Goal: Transaction & Acquisition: Download file/media

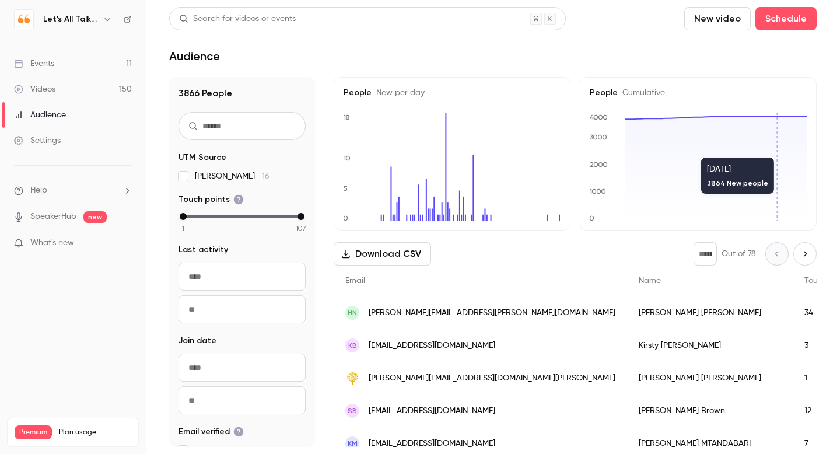
click at [54, 92] on div "Videos" at bounding box center [34, 89] width 41 height 12
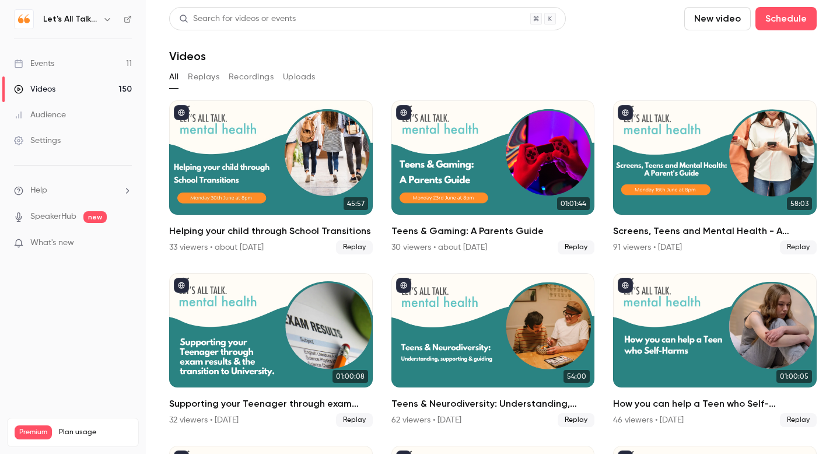
click at [311, 18] on div "Search for videos or events" at bounding box center [367, 18] width 397 height 23
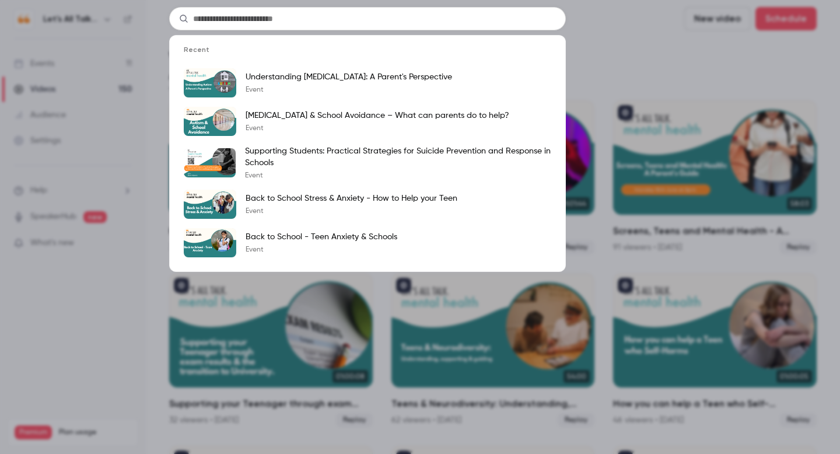
click at [311, 18] on input "text" at bounding box center [367, 18] width 397 height 23
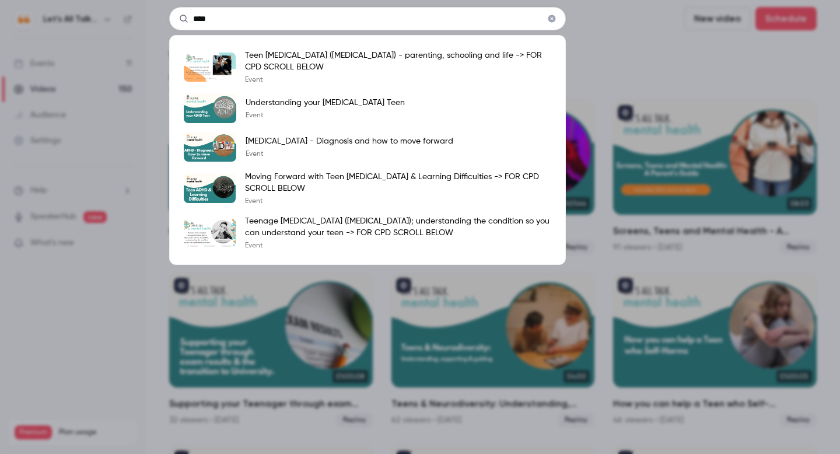
type input "****"
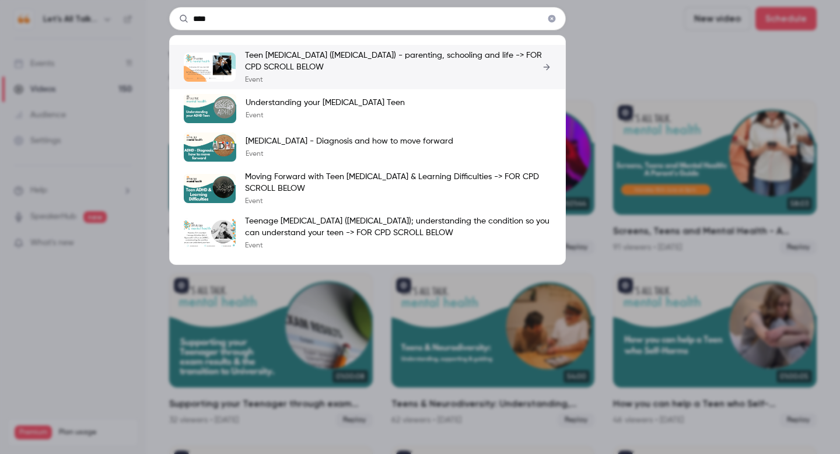
click at [304, 60] on p "Teen [MEDICAL_DATA] ([MEDICAL_DATA]) - parenting, schooling and life -> FOR CPD…" at bounding box center [398, 61] width 306 height 23
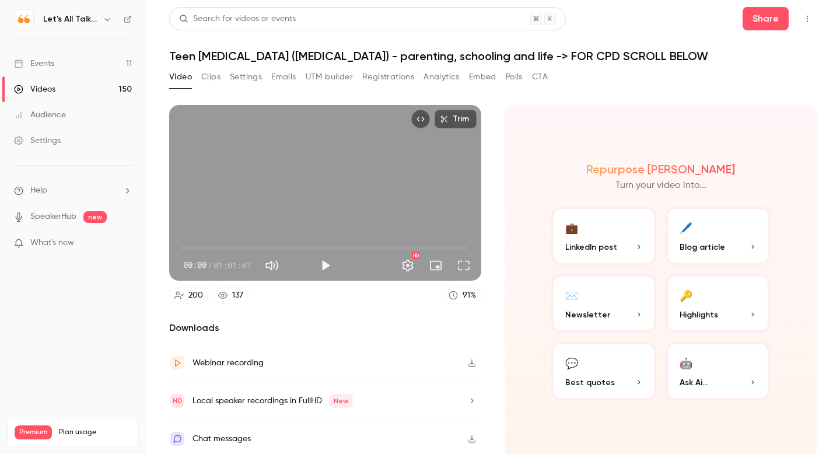
click at [250, 77] on button "Settings" at bounding box center [246, 77] width 32 height 19
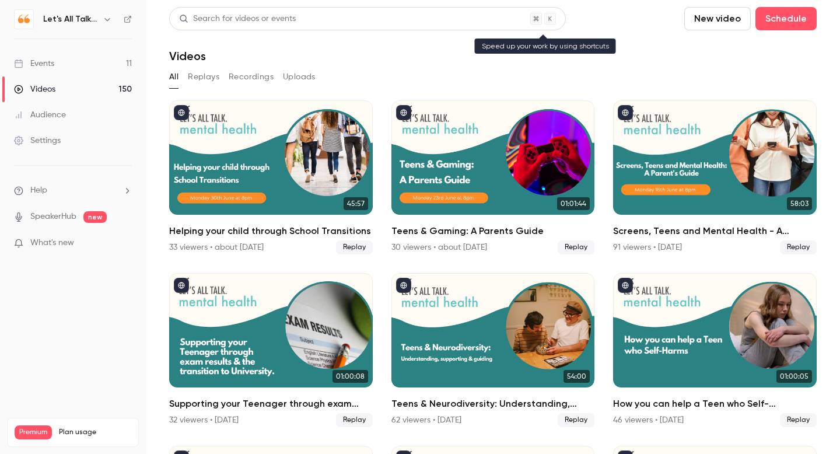
click at [207, 18] on div "Search for videos or events" at bounding box center [237, 19] width 117 height 12
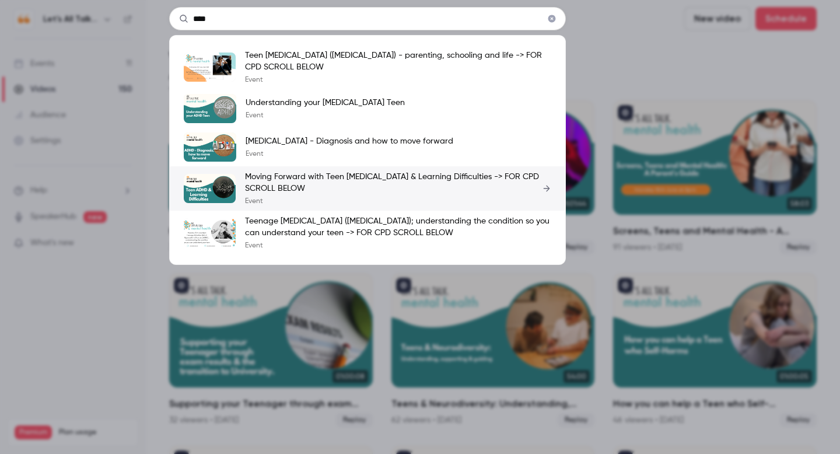
type input "****"
click at [292, 175] on p "Moving Forward with Teen [MEDICAL_DATA] & Learning Difficulties -> FOR CPD SCRO…" at bounding box center [398, 182] width 306 height 23
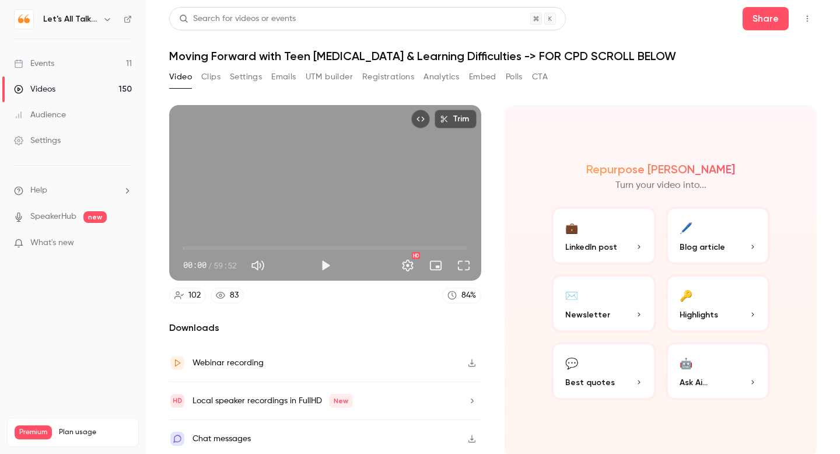
click at [240, 76] on button "Settings" at bounding box center [246, 77] width 32 height 19
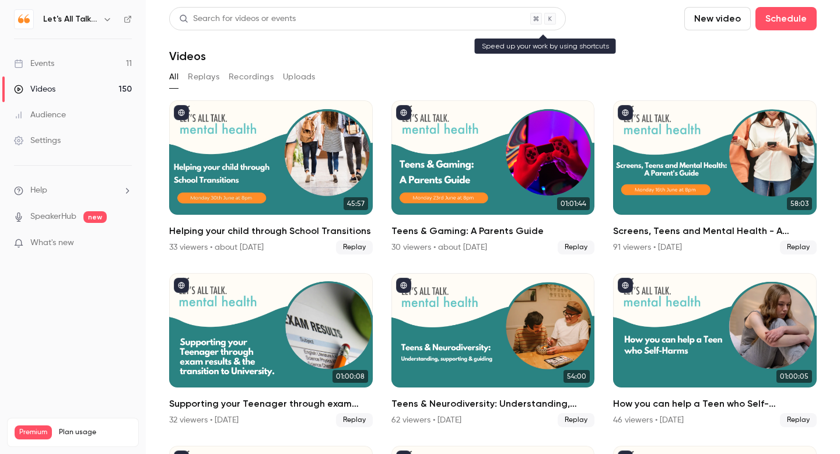
click at [229, 18] on div "Search for videos or events" at bounding box center [237, 19] width 117 height 12
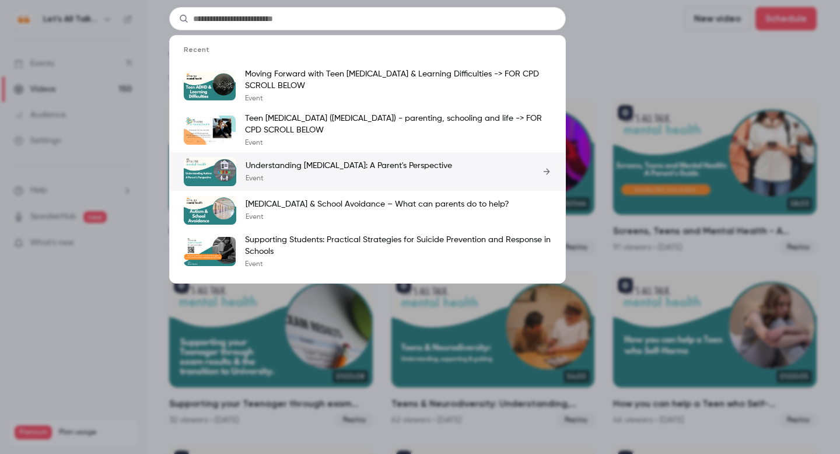
click at [318, 166] on p "Understanding [MEDICAL_DATA]: A Parent's Perspective" at bounding box center [349, 166] width 207 height 12
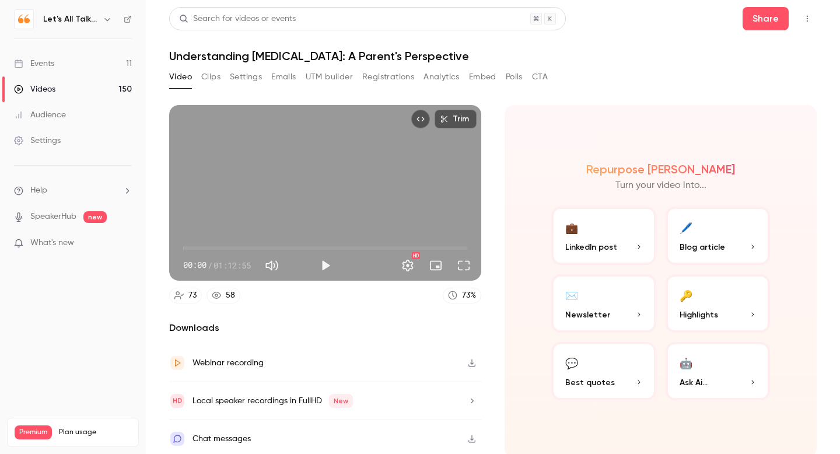
click at [250, 77] on button "Settings" at bounding box center [246, 77] width 32 height 19
click at [217, 18] on div "Search for videos or events" at bounding box center [237, 19] width 117 height 12
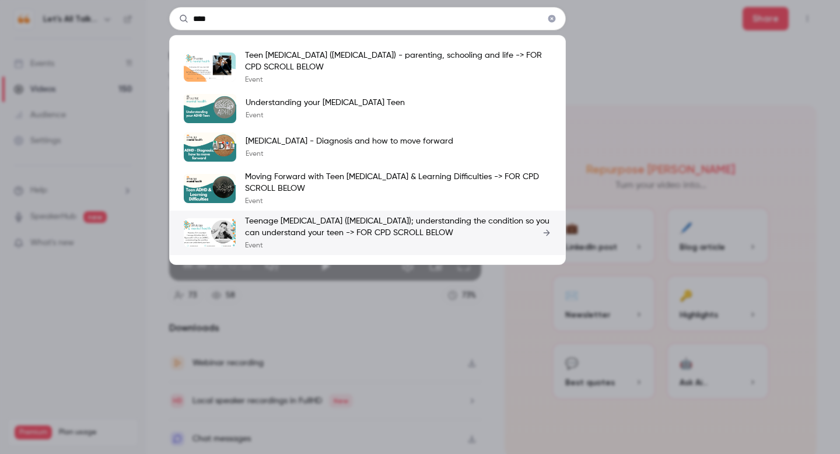
type input "****"
click at [294, 222] on p "Teenage [MEDICAL_DATA] ([MEDICAL_DATA]); understanding the condition so you can…" at bounding box center [398, 226] width 306 height 23
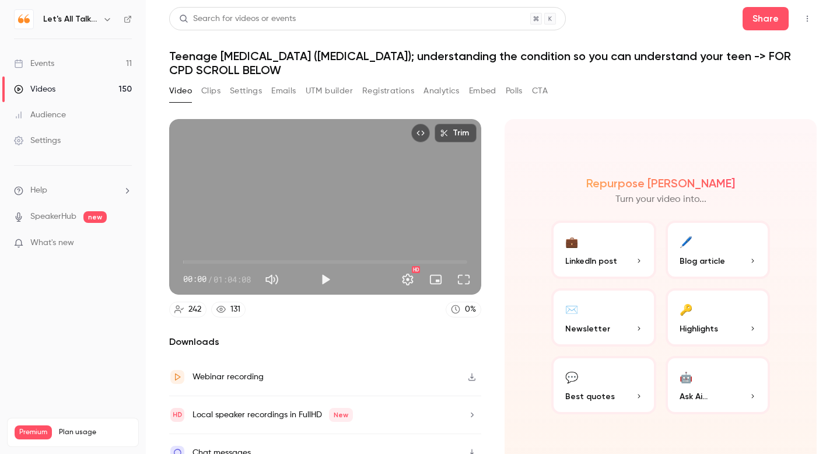
click at [250, 90] on button "Settings" at bounding box center [246, 91] width 32 height 19
click at [326, 278] on button "Play" at bounding box center [325, 279] width 23 height 23
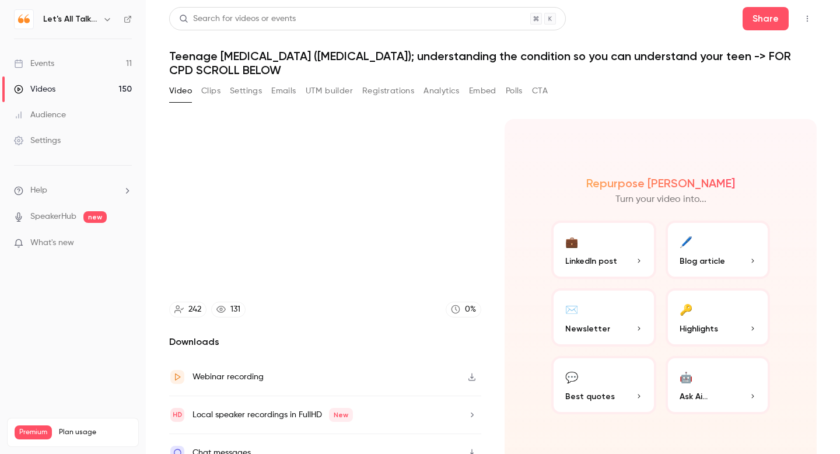
type input "****"
click at [249, 89] on button "Settings" at bounding box center [246, 91] width 32 height 19
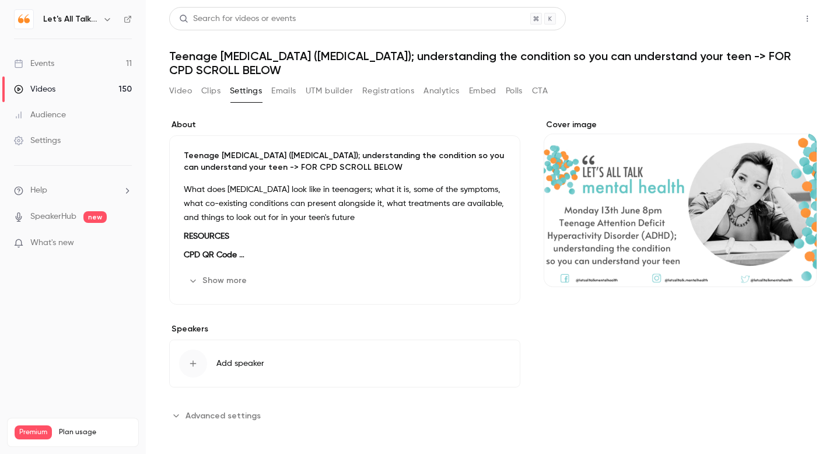
click at [763, 22] on button "Share" at bounding box center [766, 18] width 46 height 23
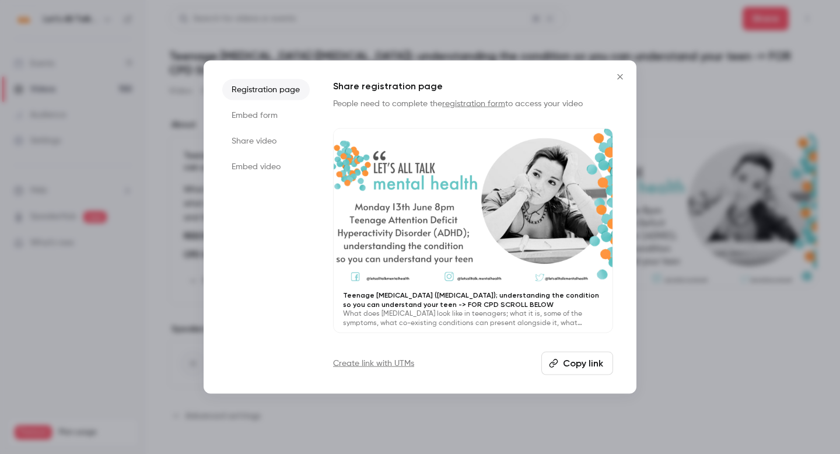
click at [569, 367] on button "Copy link" at bounding box center [578, 362] width 72 height 23
click at [620, 79] on icon "Close" at bounding box center [620, 76] width 14 height 9
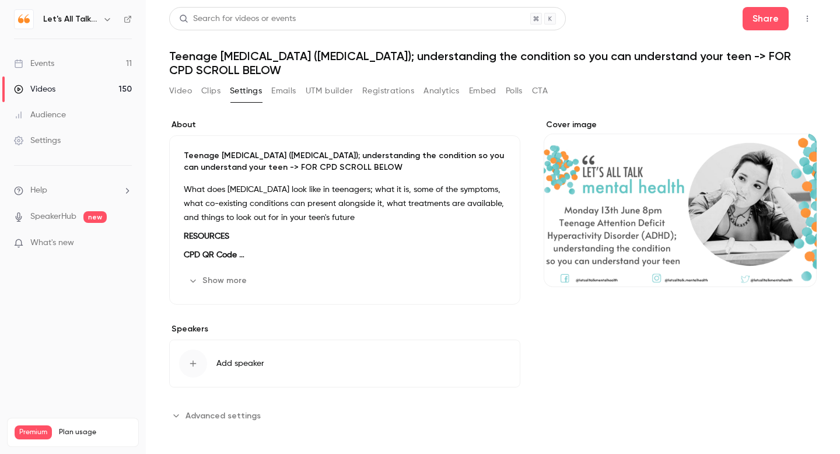
click at [41, 92] on div "Videos" at bounding box center [34, 89] width 41 height 12
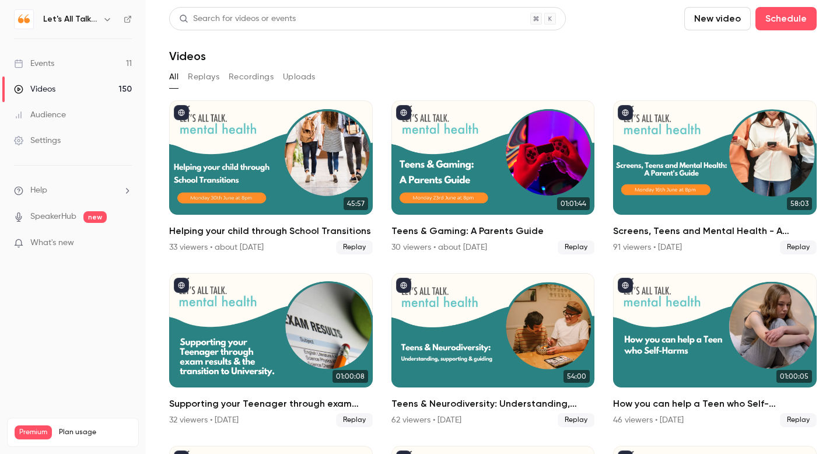
click at [314, 16] on div "Search for videos or events" at bounding box center [367, 18] width 397 height 23
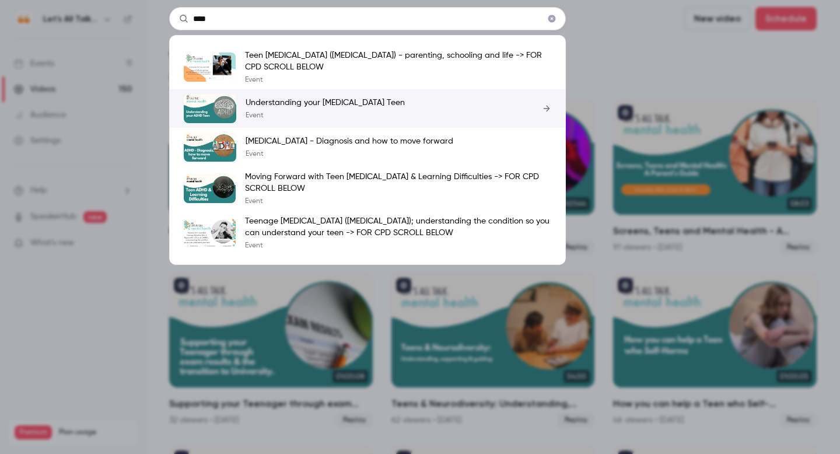
type input "****"
click at [302, 104] on p "Understanding your [MEDICAL_DATA] Teen" at bounding box center [325, 103] width 159 height 12
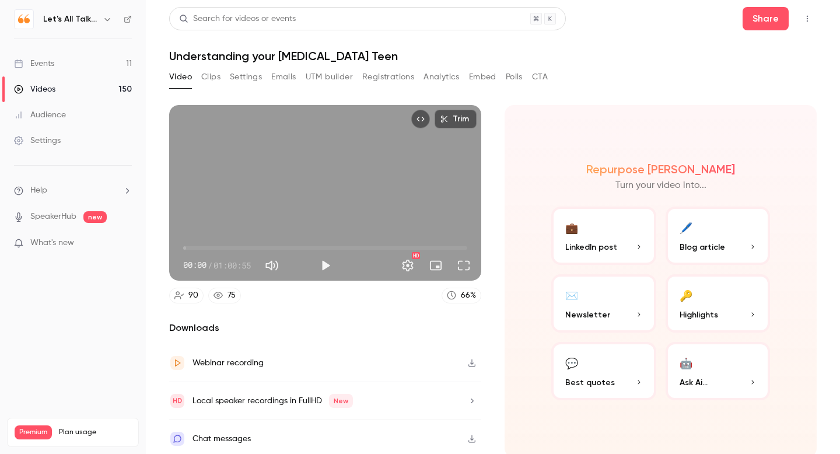
click at [246, 72] on button "Settings" at bounding box center [246, 77] width 32 height 19
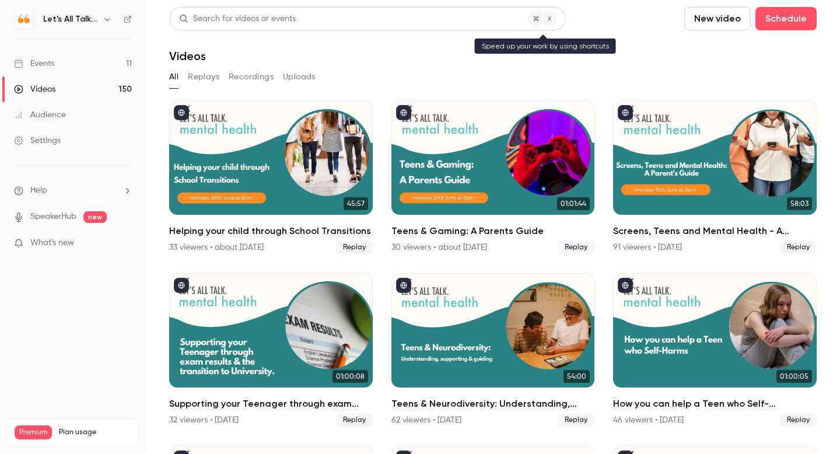
click at [231, 18] on div "Search for videos or events" at bounding box center [237, 19] width 117 height 12
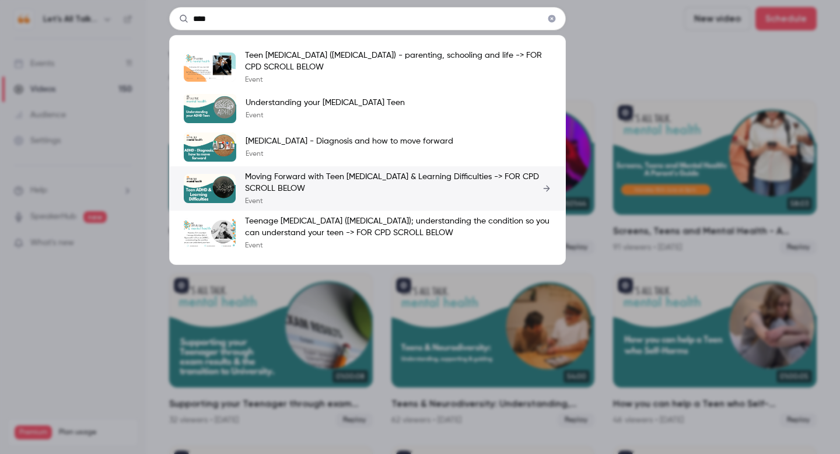
type input "****"
click at [310, 172] on p "Moving Forward with Teen [MEDICAL_DATA] & Learning Difficulties -> FOR CPD SCRO…" at bounding box center [398, 182] width 306 height 23
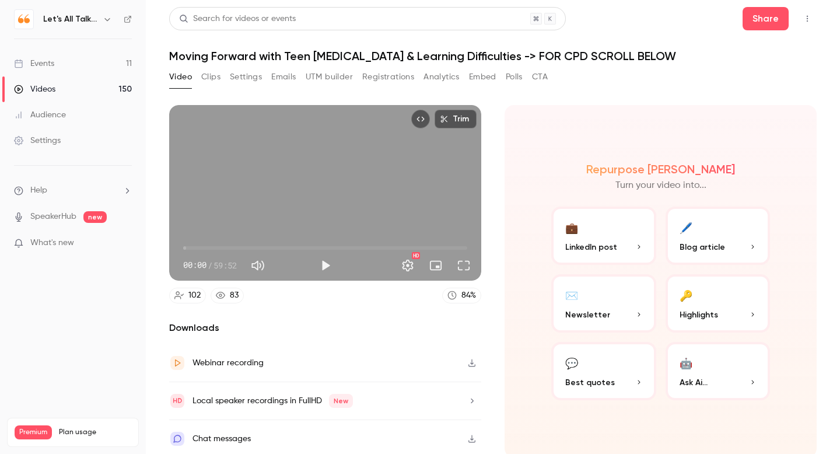
click at [248, 80] on button "Settings" at bounding box center [246, 77] width 32 height 19
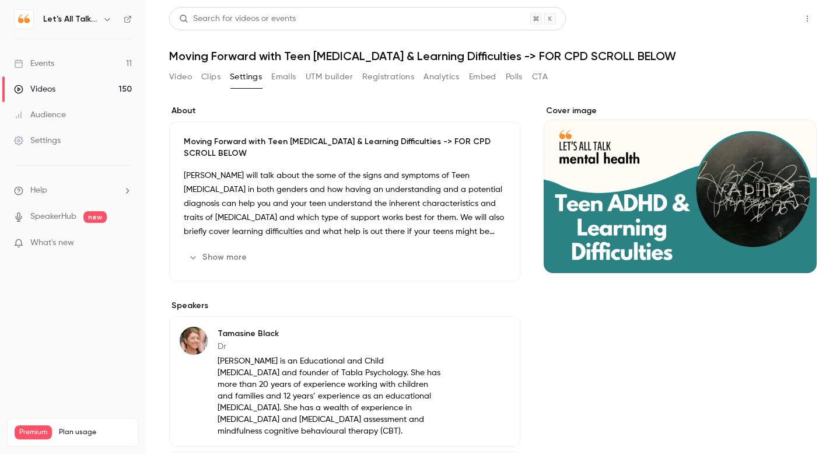
click at [771, 18] on button "Share" at bounding box center [766, 18] width 46 height 23
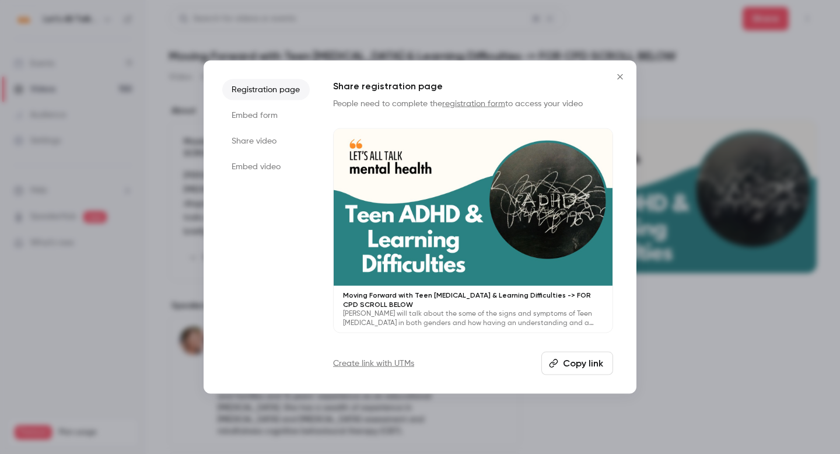
click at [583, 364] on button "Copy link" at bounding box center [578, 362] width 72 height 23
click at [622, 75] on icon "Close" at bounding box center [620, 76] width 14 height 9
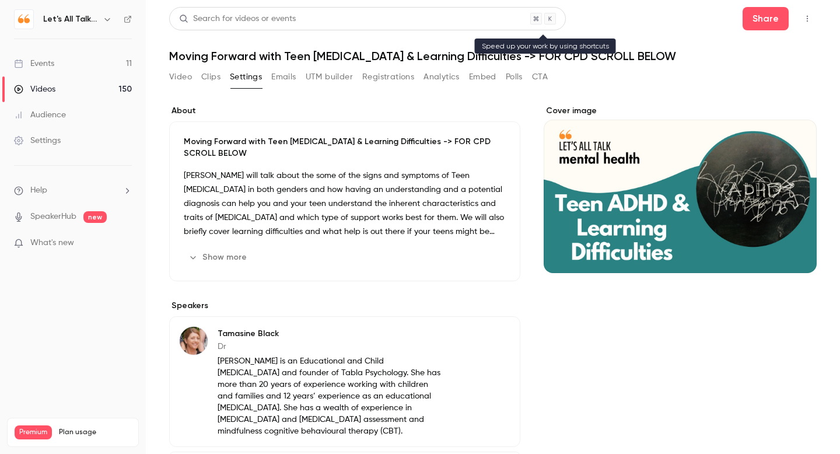
click at [218, 18] on div "Search for videos or events" at bounding box center [237, 19] width 117 height 12
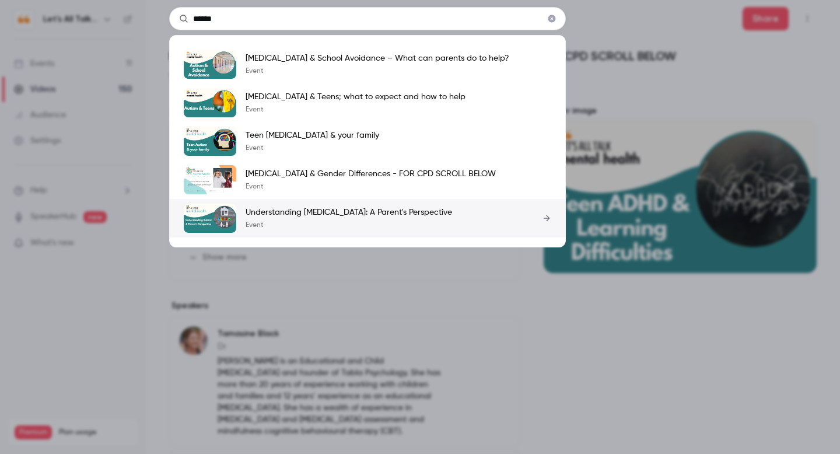
type input "******"
click at [275, 211] on p "Understanding [MEDICAL_DATA]: A Parent's Perspective" at bounding box center [349, 213] width 207 height 12
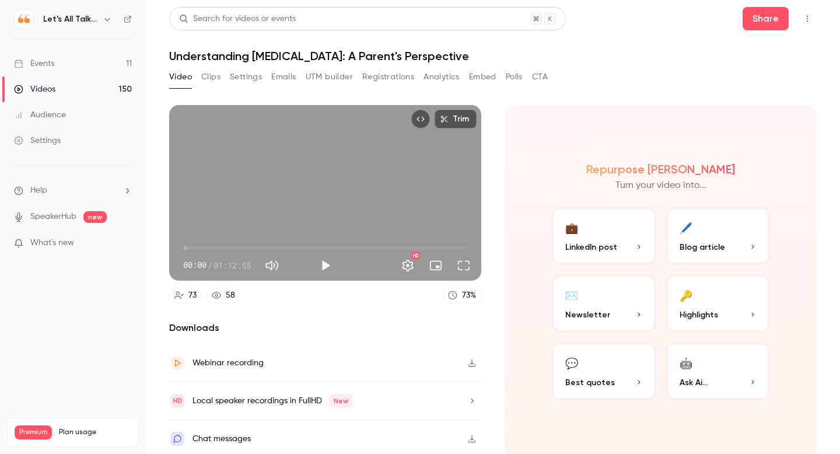
click at [243, 75] on button "Settings" at bounding box center [246, 77] width 32 height 19
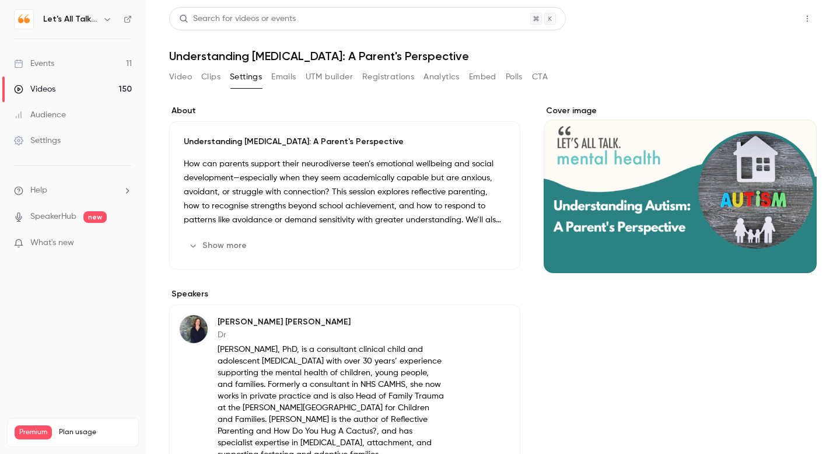
click at [765, 22] on button "Share" at bounding box center [766, 18] width 46 height 23
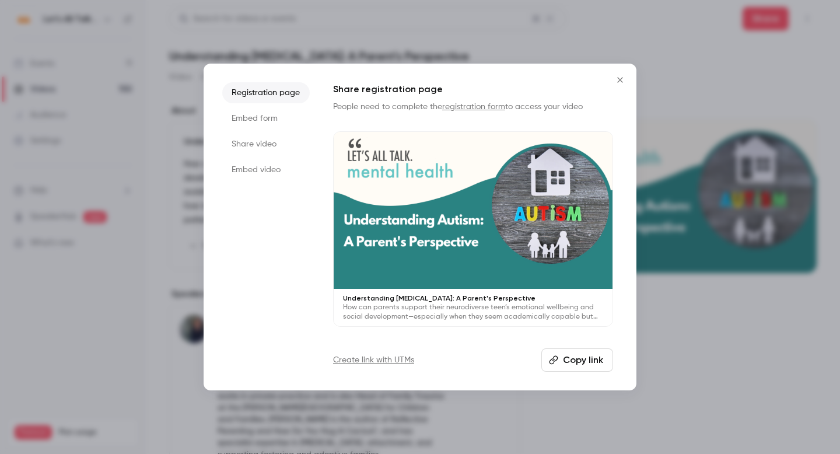
click at [574, 362] on button "Copy link" at bounding box center [578, 359] width 72 height 23
click at [620, 81] on icon "Close" at bounding box center [620, 79] width 14 height 9
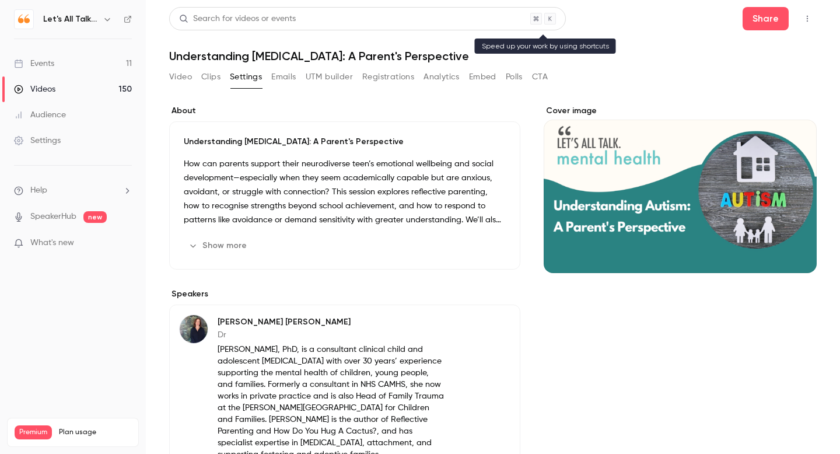
click at [283, 16] on div "Search for videos or events" at bounding box center [237, 19] width 117 height 12
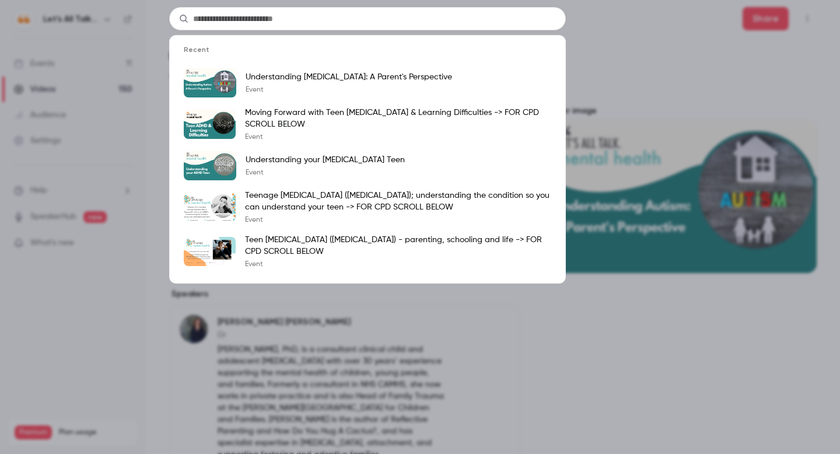
click at [225, 17] on input "text" at bounding box center [367, 18] width 397 height 23
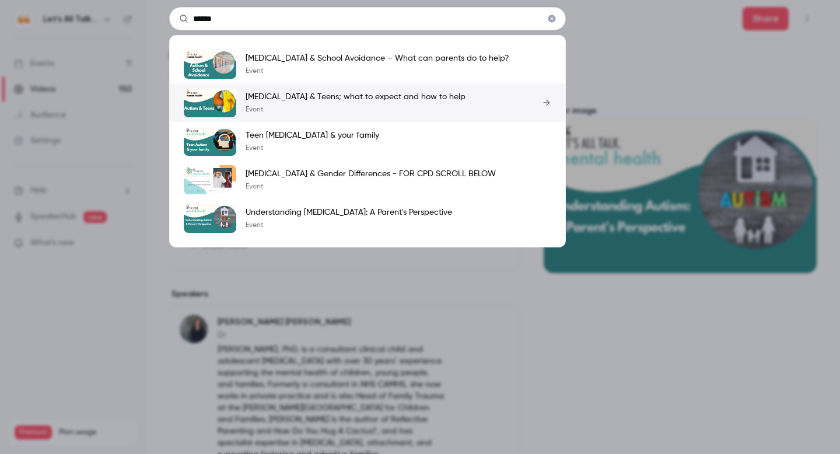
type input "******"
click at [291, 99] on p "[MEDICAL_DATA] & Teens; what to expect and how to help" at bounding box center [356, 97] width 220 height 12
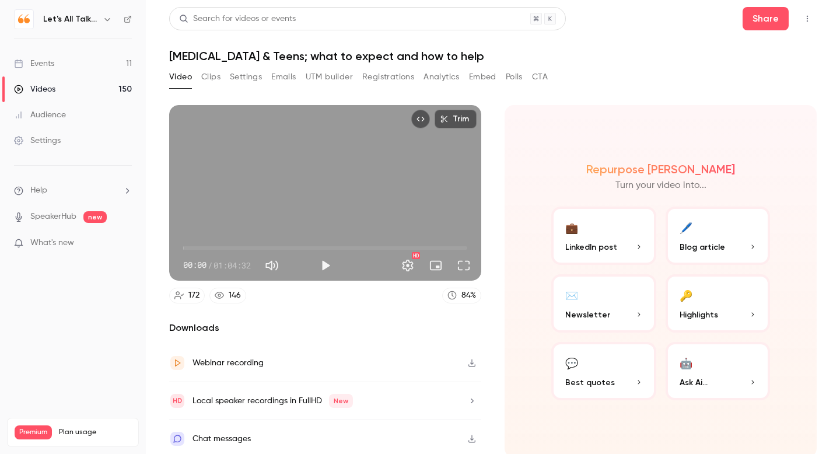
click at [246, 76] on button "Settings" at bounding box center [246, 77] width 32 height 19
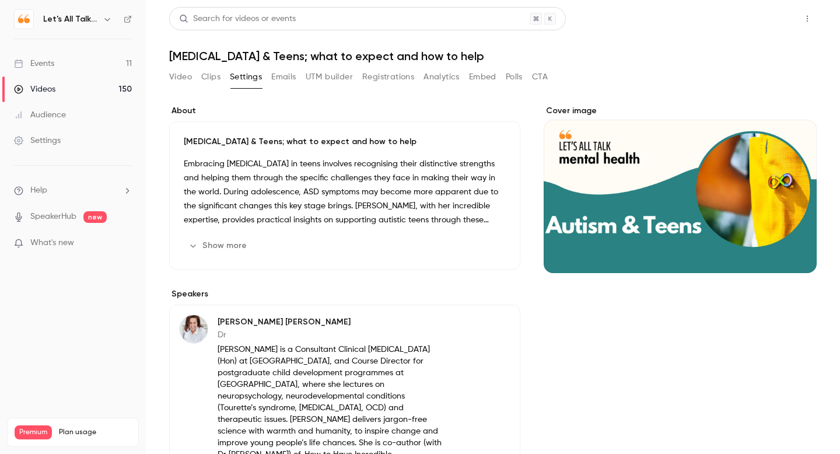
click at [763, 25] on button "Share" at bounding box center [766, 18] width 46 height 23
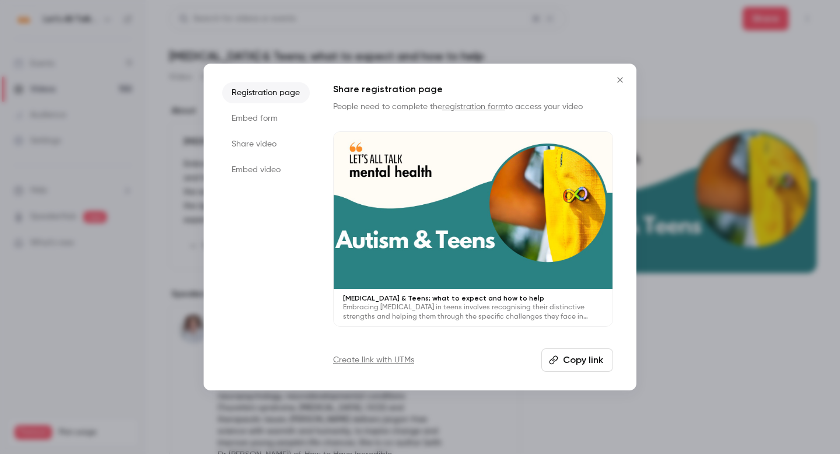
click at [573, 356] on button "Copy link" at bounding box center [578, 359] width 72 height 23
click at [619, 81] on icon "Close" at bounding box center [620, 79] width 14 height 9
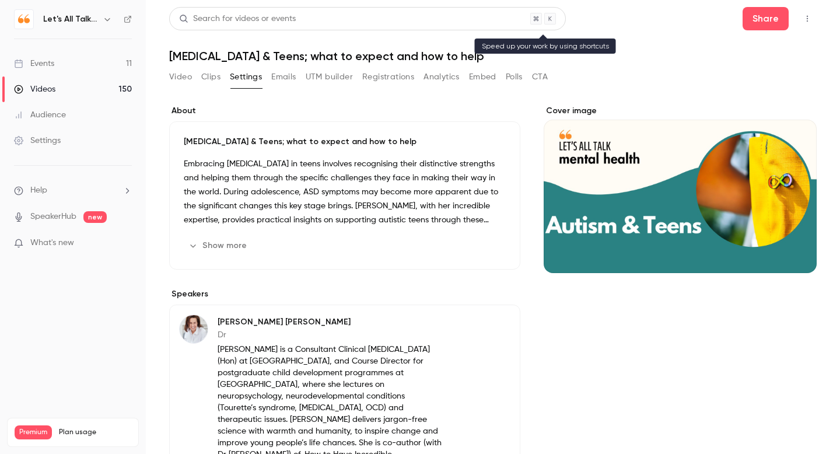
click at [230, 19] on div "Search for videos or events" at bounding box center [237, 19] width 117 height 12
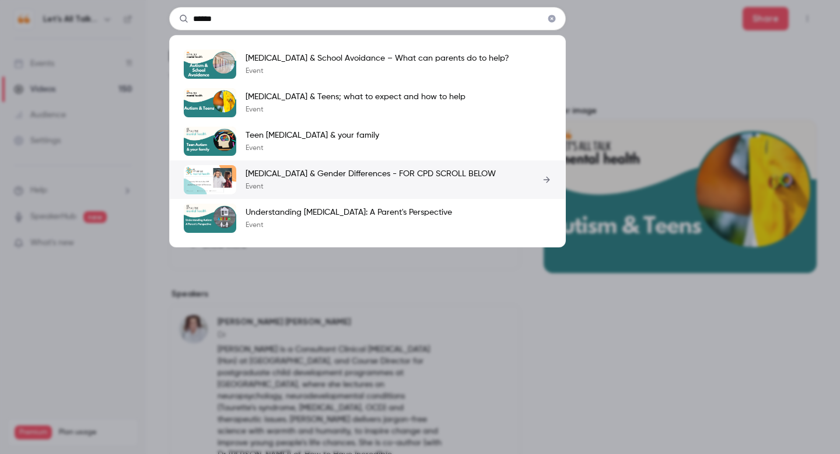
type input "******"
click at [284, 170] on p "[MEDICAL_DATA] & Gender Differences - FOR CPD SCROLL BELOW" at bounding box center [371, 174] width 250 height 12
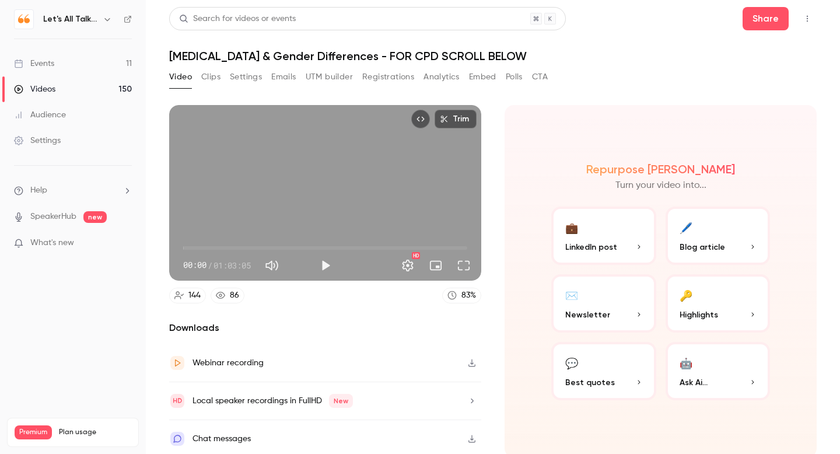
click at [243, 78] on button "Settings" at bounding box center [246, 77] width 32 height 19
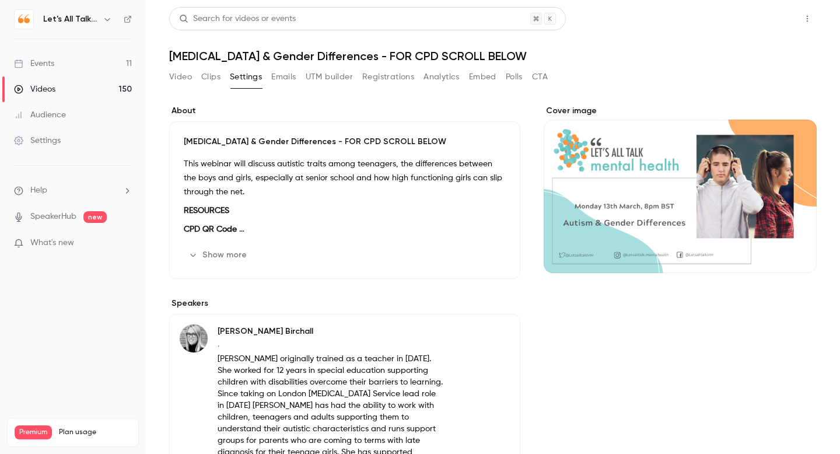
click at [763, 20] on button "Share" at bounding box center [766, 18] width 46 height 23
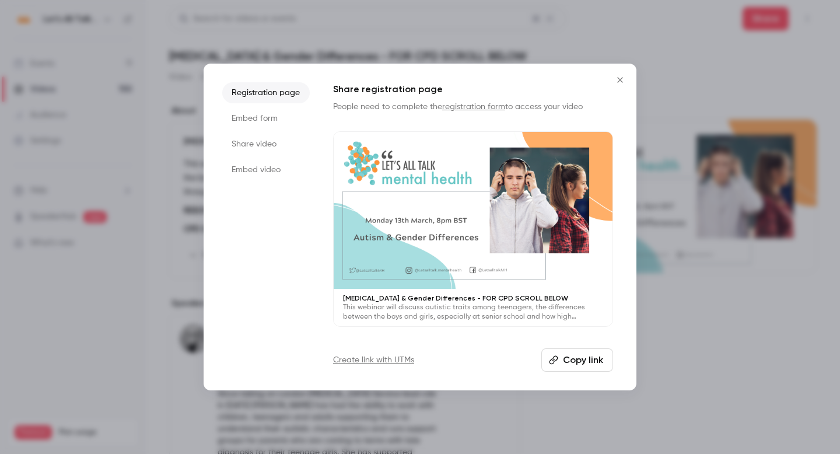
click at [582, 355] on button "Copy link" at bounding box center [578, 359] width 72 height 23
click at [620, 81] on icon "Close" at bounding box center [620, 79] width 5 height 5
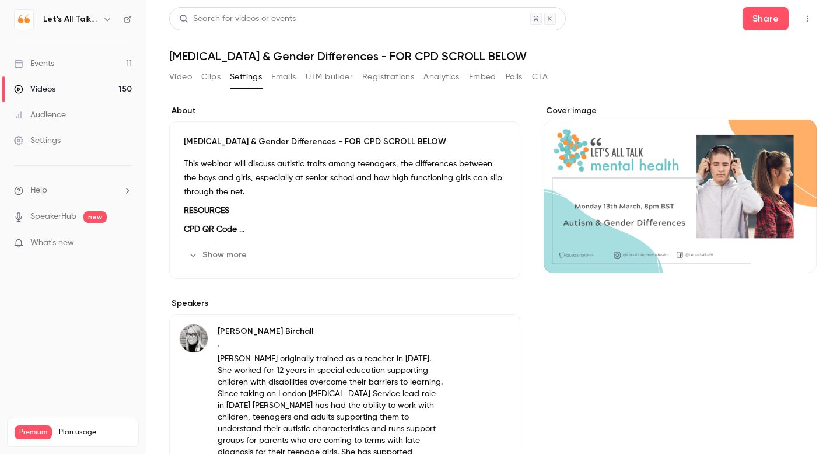
click at [333, 20] on div "Search for videos or events" at bounding box center [367, 18] width 397 height 23
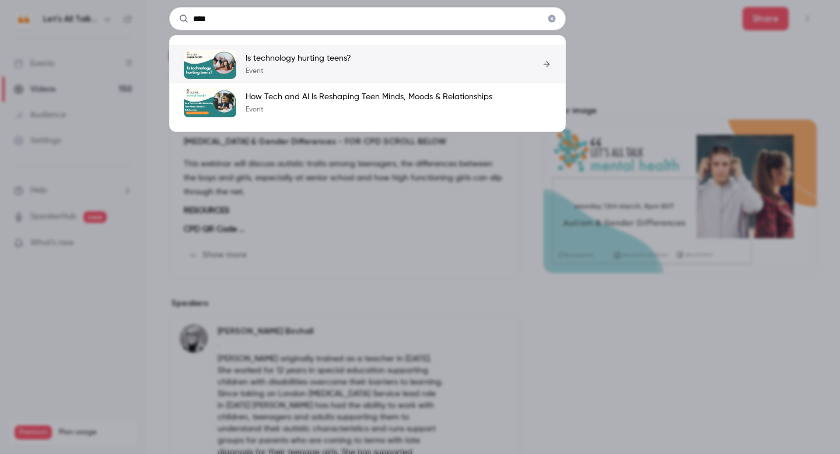
type input "****"
click at [281, 60] on p "Is technology hurting teens?" at bounding box center [299, 59] width 106 height 12
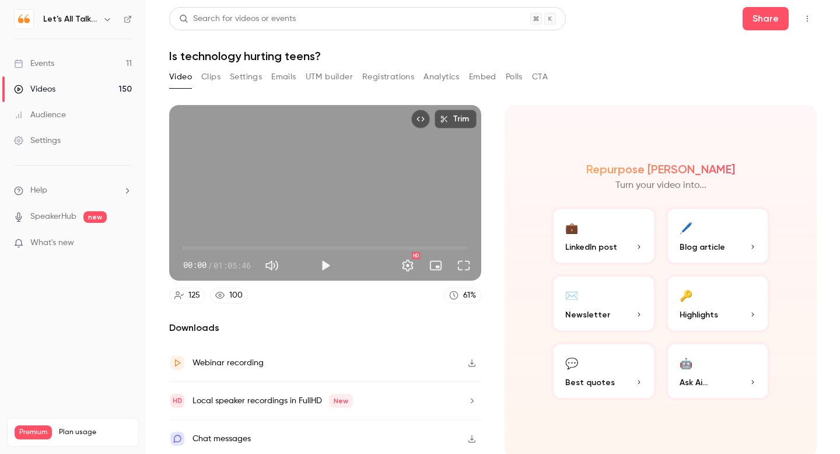
click at [247, 78] on button "Settings" at bounding box center [246, 77] width 32 height 19
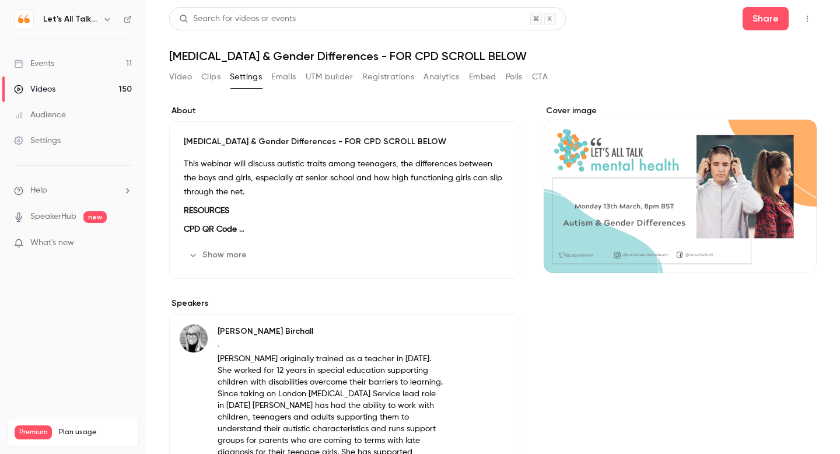
click at [56, 86] on link "Videos 150" at bounding box center [73, 89] width 146 height 26
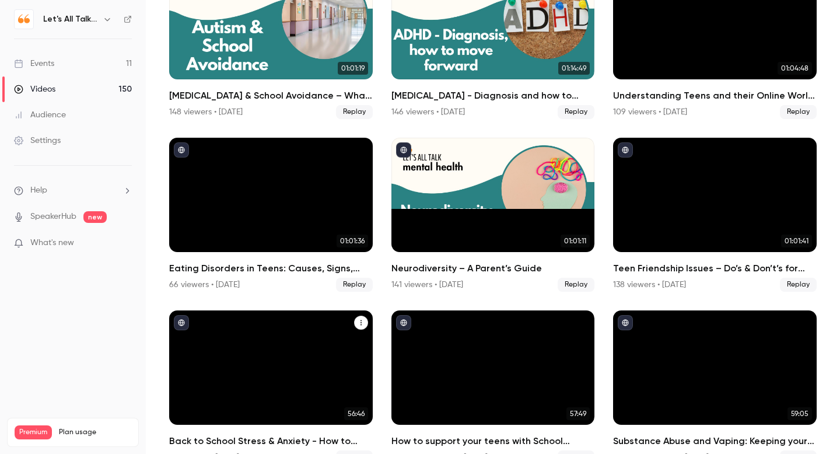
scroll to position [2381, 0]
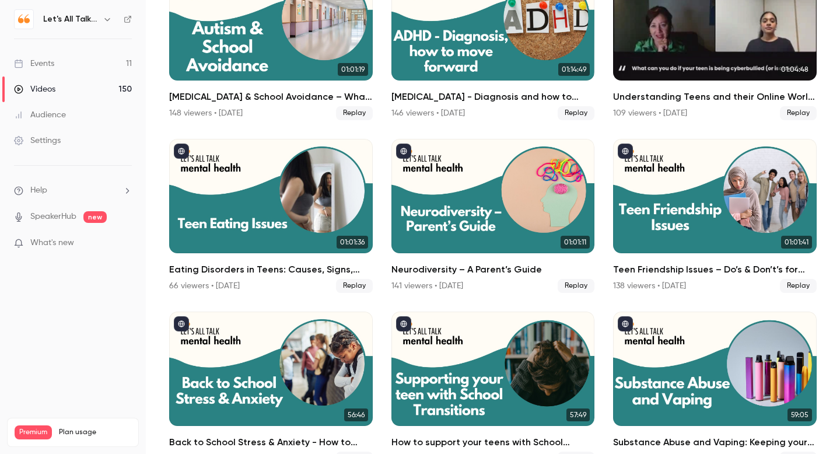
click at [649, 96] on h2 "Understanding Teens and their Online World – Essential knowledge for every Pare…" at bounding box center [715, 97] width 204 height 14
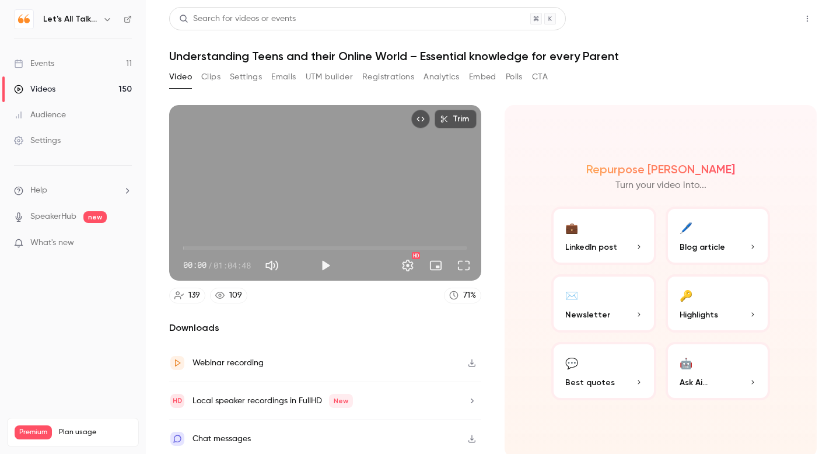
click at [770, 19] on button "Share" at bounding box center [766, 18] width 46 height 23
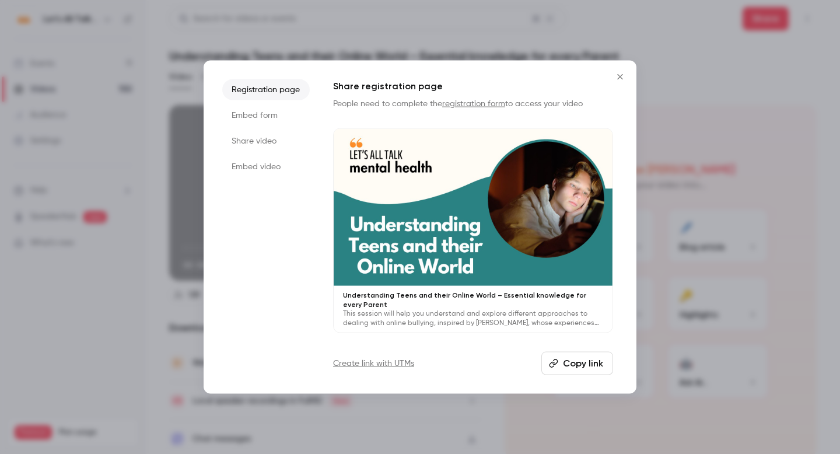
click at [564, 360] on button "Copy link" at bounding box center [578, 362] width 72 height 23
click at [620, 76] on icon "Close" at bounding box center [620, 76] width 5 height 5
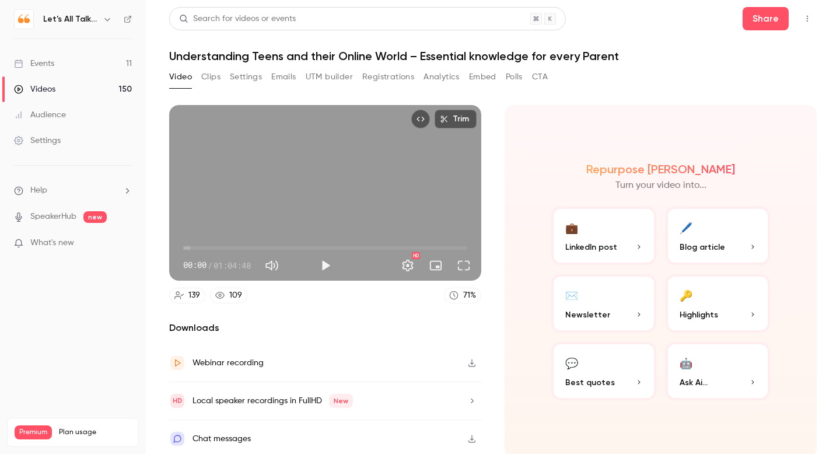
click at [47, 83] on div "Videos" at bounding box center [34, 89] width 41 height 12
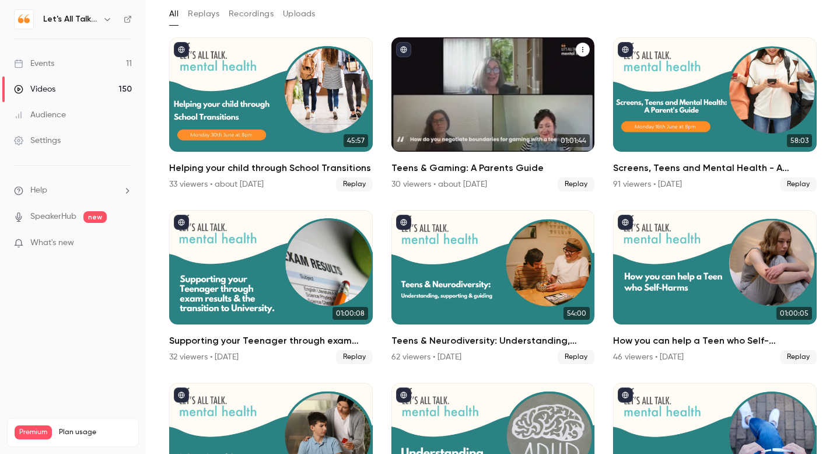
scroll to position [65, 0]
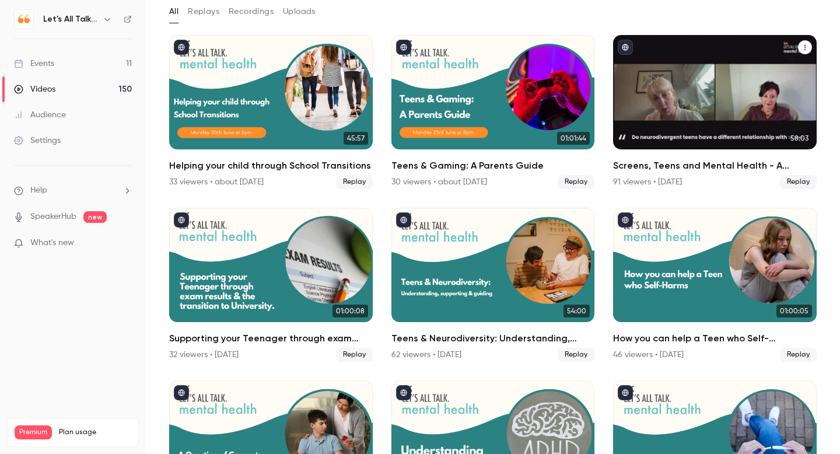
click at [630, 166] on h2 "Screens, Teens and Mental Health - A Parent's guide" at bounding box center [715, 166] width 204 height 14
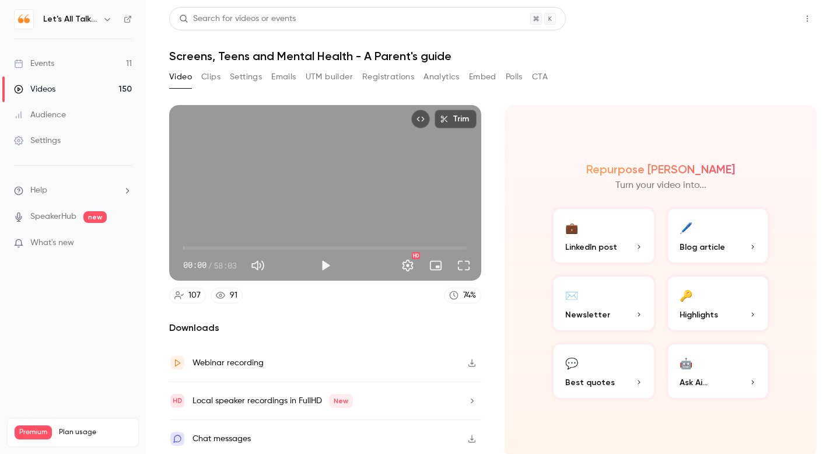
click at [768, 15] on button "Share" at bounding box center [766, 18] width 46 height 23
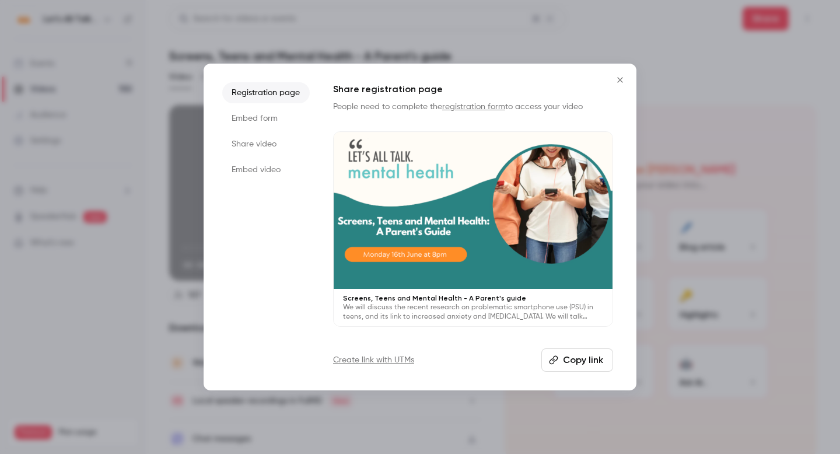
click at [578, 358] on button "Copy link" at bounding box center [578, 359] width 72 height 23
click at [621, 78] on icon "Close" at bounding box center [620, 79] width 14 height 9
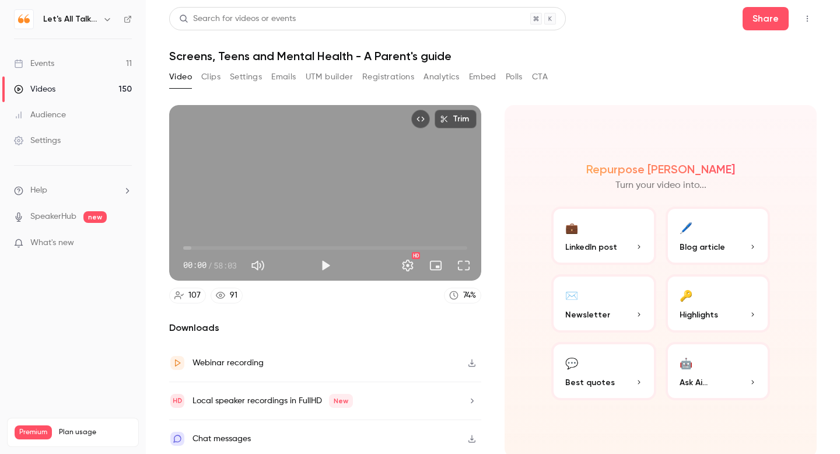
click at [253, 79] on button "Settings" at bounding box center [246, 77] width 32 height 19
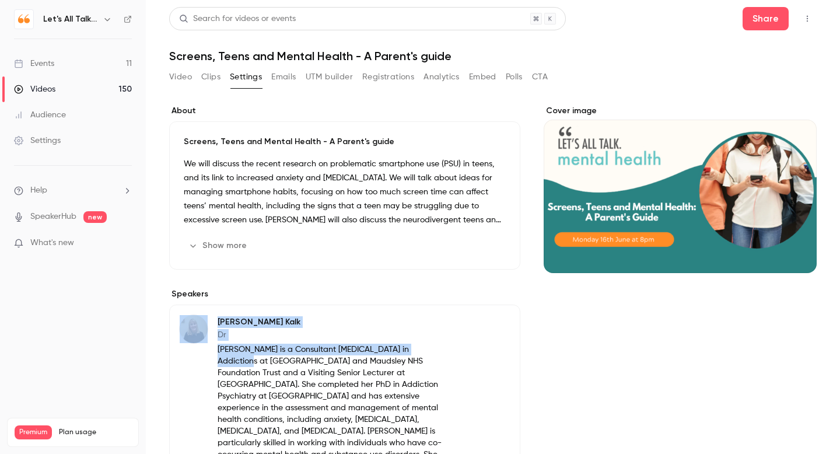
drag, startPoint x: 205, startPoint y: 348, endPoint x: 418, endPoint y: 354, distance: 213.7
click at [418, 354] on div "[PERSON_NAME] Dr [PERSON_NAME] is a Consultant [MEDICAL_DATA] in Addictions at …" at bounding box center [312, 405] width 266 height 181
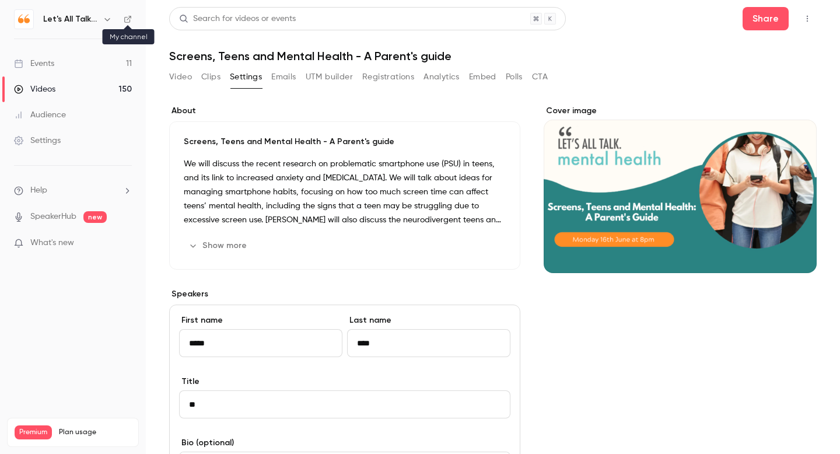
click at [128, 19] on icon at bounding box center [127, 19] width 7 height 7
click at [47, 116] on div "Audience" at bounding box center [40, 115] width 52 height 12
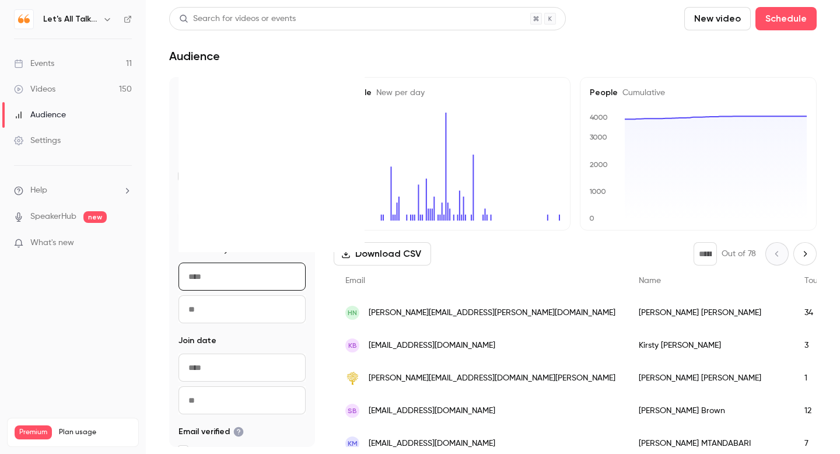
click at [212, 278] on input "From" at bounding box center [242, 277] width 127 height 28
click at [297, 138] on div "1" at bounding box center [296, 136] width 18 height 18
type input "**********"
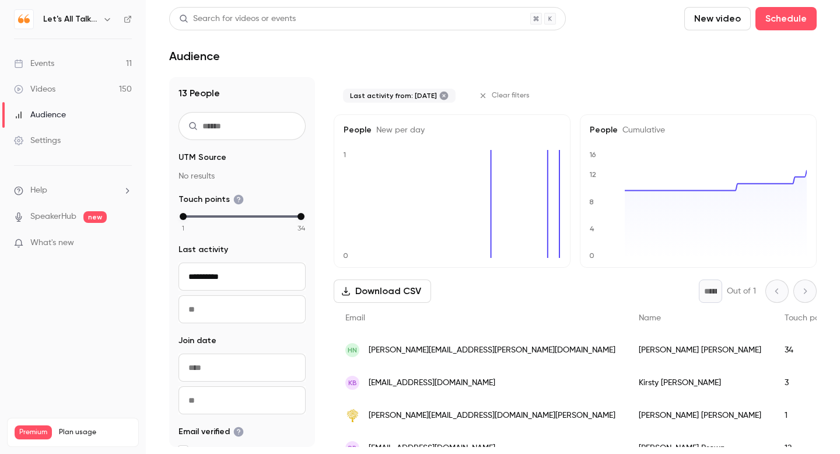
click at [66, 313] on nav "Let's All Talk Mental Health Events 11 Videos 150 Audience Settings Help Speake…" at bounding box center [73, 227] width 146 height 454
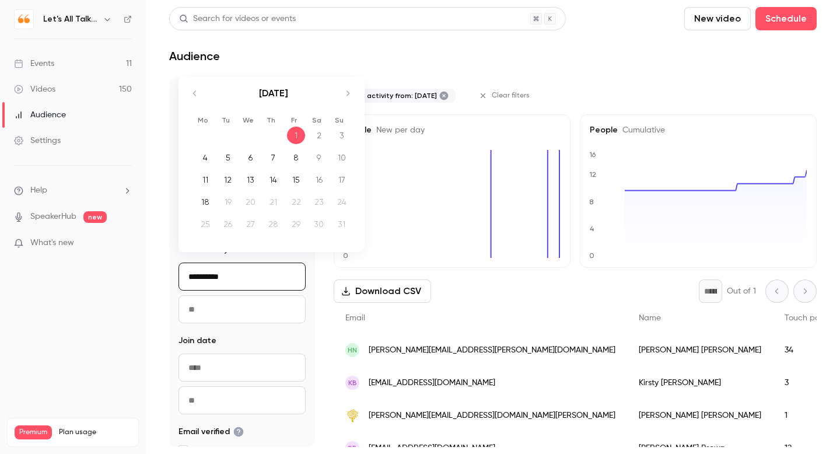
drag, startPoint x: 238, startPoint y: 280, endPoint x: 186, endPoint y: 272, distance: 53.2
click at [186, 272] on input "**********" at bounding box center [242, 277] width 127 height 28
click at [130, 304] on nav "Let's All Talk Mental Health Events 11 Videos 150 Audience Settings Help Speake…" at bounding box center [73, 227] width 146 height 454
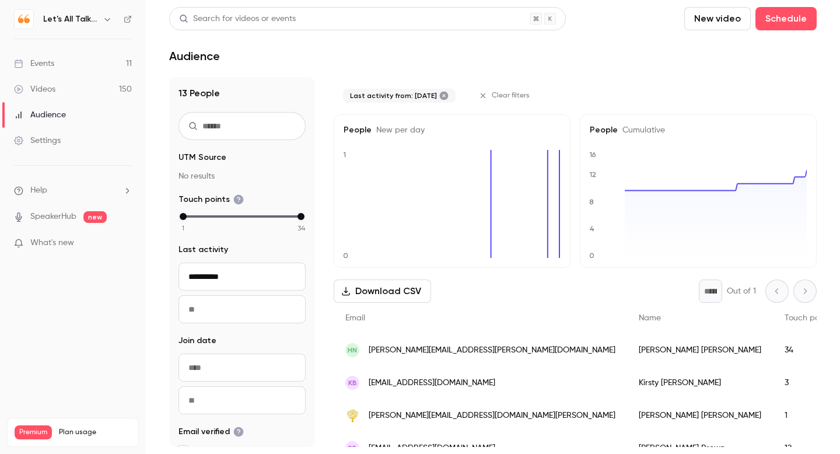
click at [49, 117] on div "Audience" at bounding box center [40, 115] width 52 height 12
click at [48, 113] on div "Audience" at bounding box center [40, 115] width 52 height 12
click at [407, 287] on button "Download CSV" at bounding box center [382, 291] width 97 height 23
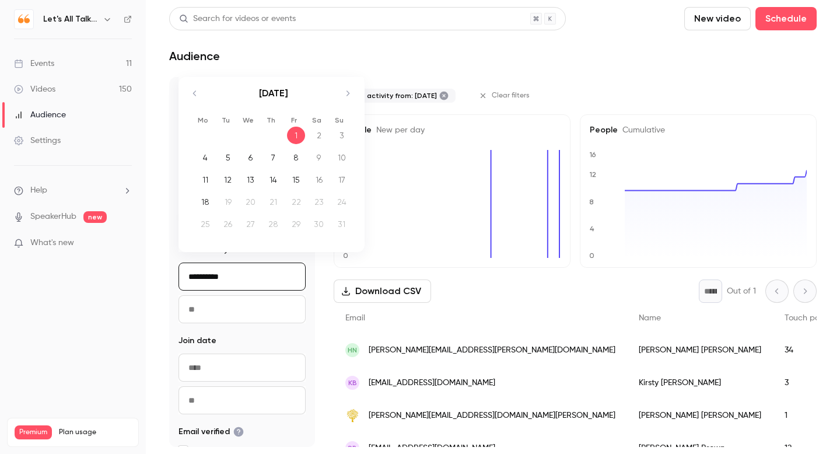
click at [236, 274] on input "**********" at bounding box center [242, 277] width 127 height 28
click at [295, 138] on div "1" at bounding box center [296, 136] width 18 height 18
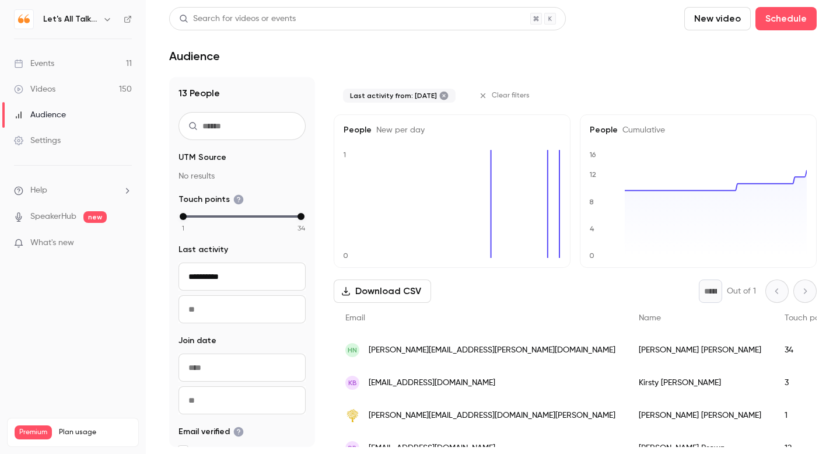
click at [219, 310] on input "To" at bounding box center [242, 309] width 127 height 28
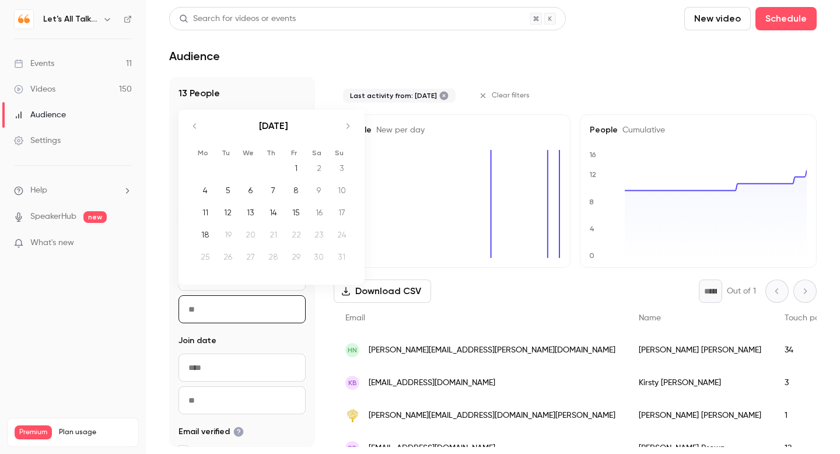
click at [386, 298] on button "Download CSV" at bounding box center [382, 291] width 97 height 23
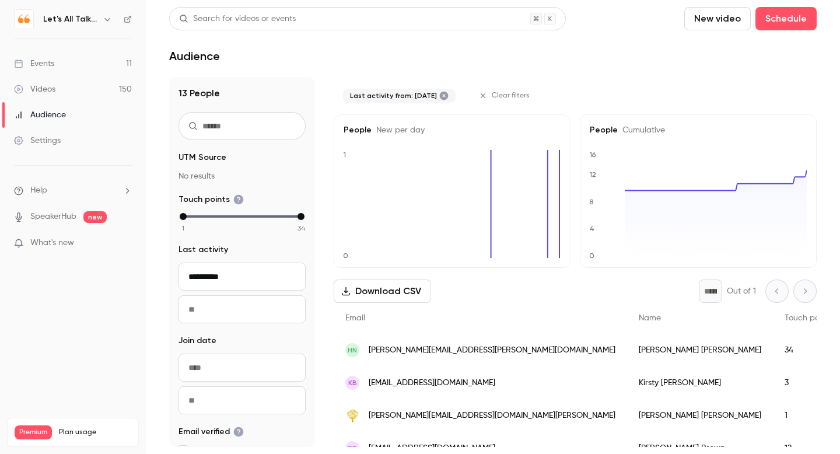
click at [377, 283] on button "Download CSV" at bounding box center [382, 291] width 97 height 23
